Goal: Task Accomplishment & Management: Manage account settings

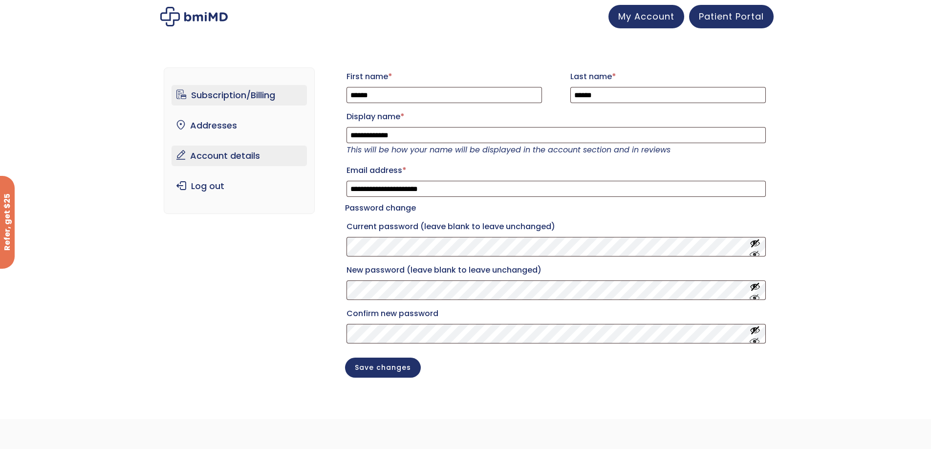
click at [248, 97] on link "Subscription/Billing" at bounding box center [239, 95] width 135 height 21
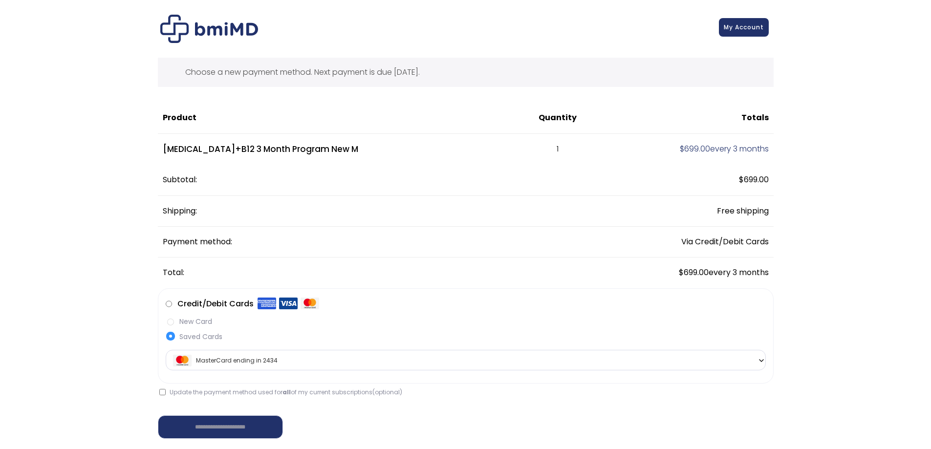
click at [736, 28] on span "My Account" at bounding box center [744, 27] width 40 height 8
